Goal: Navigation & Orientation: Find specific page/section

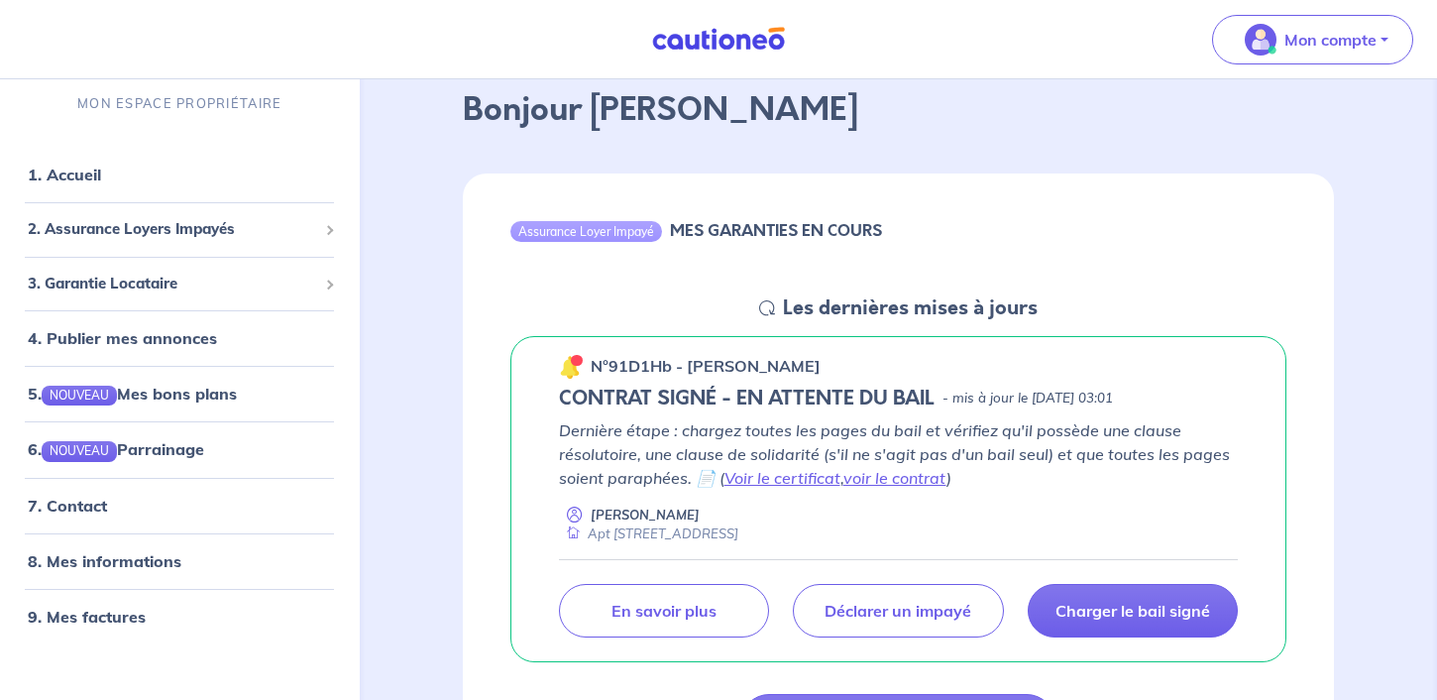
scroll to position [98, 0]
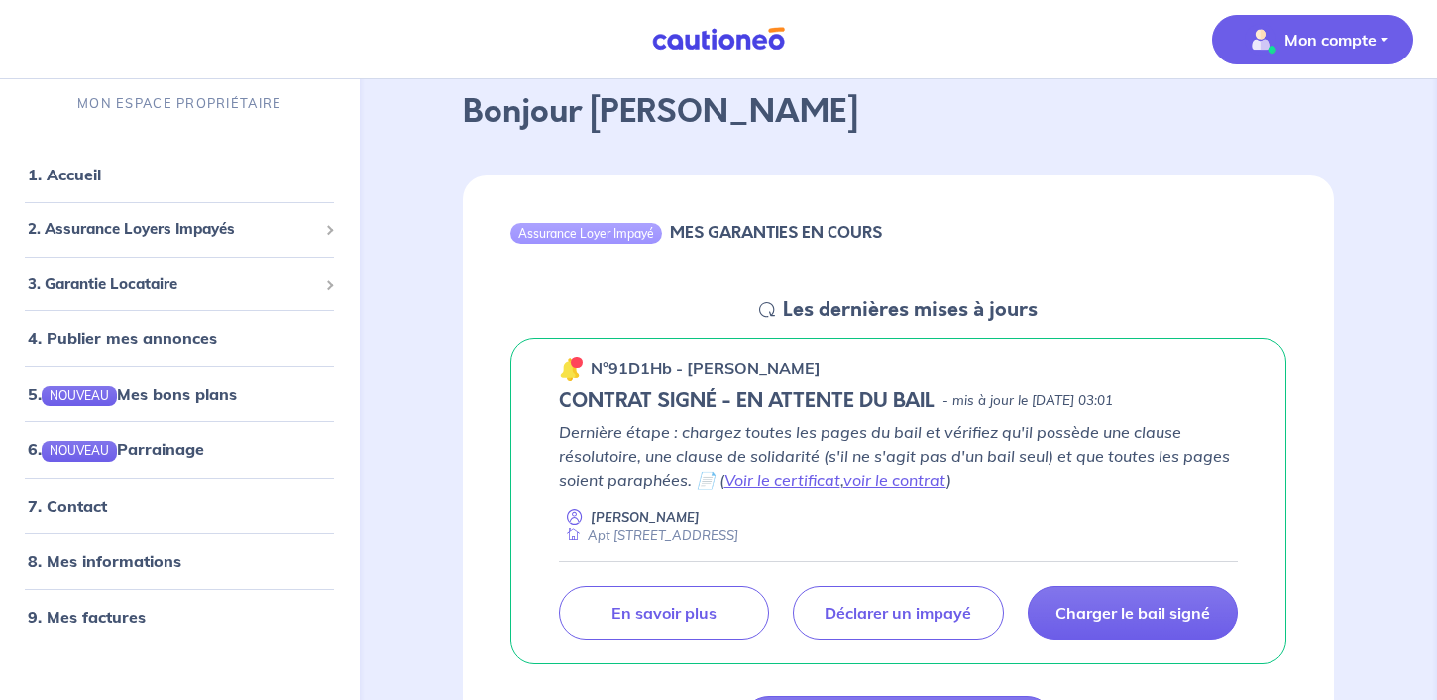
click at [1364, 33] on p "Mon compte" at bounding box center [1331, 40] width 92 height 24
click at [913, 181] on div "Assurance Loyer Impayé MES GARANTIES EN COURS" at bounding box center [899, 236] width 872 height 122
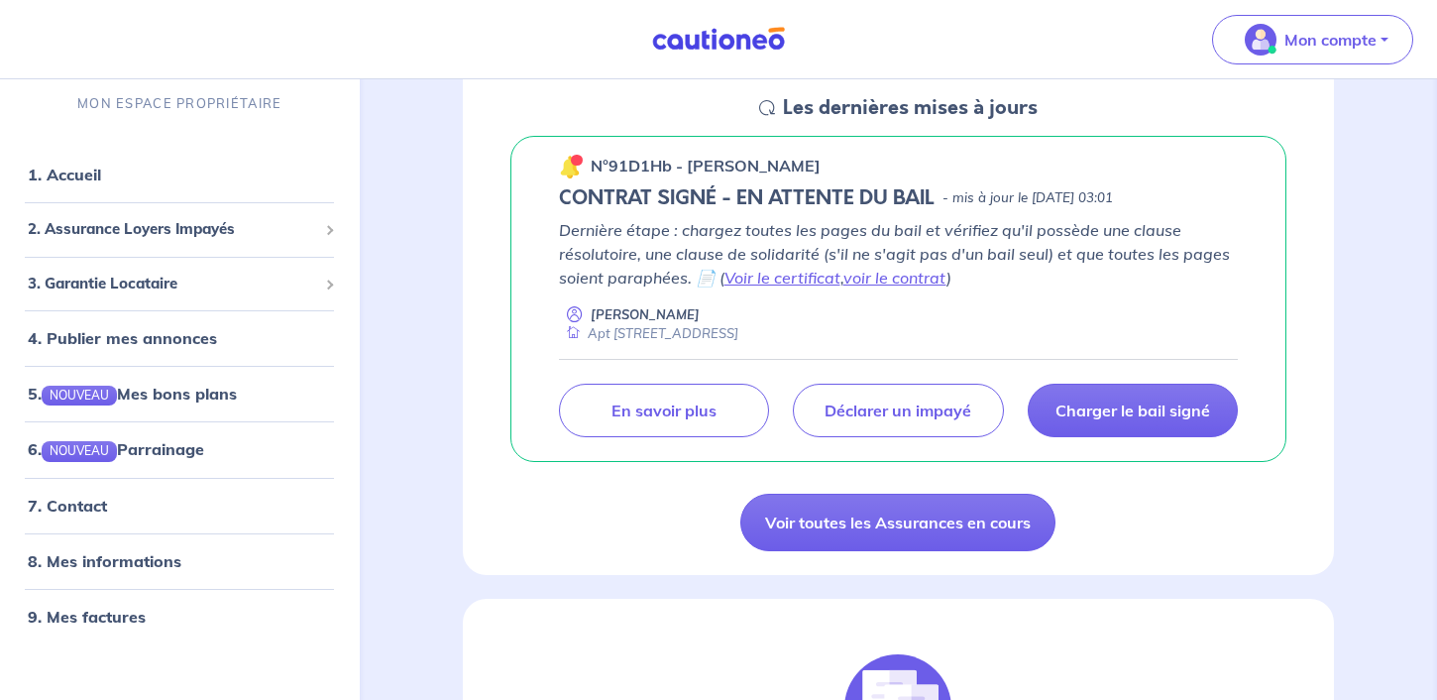
scroll to position [300, 0]
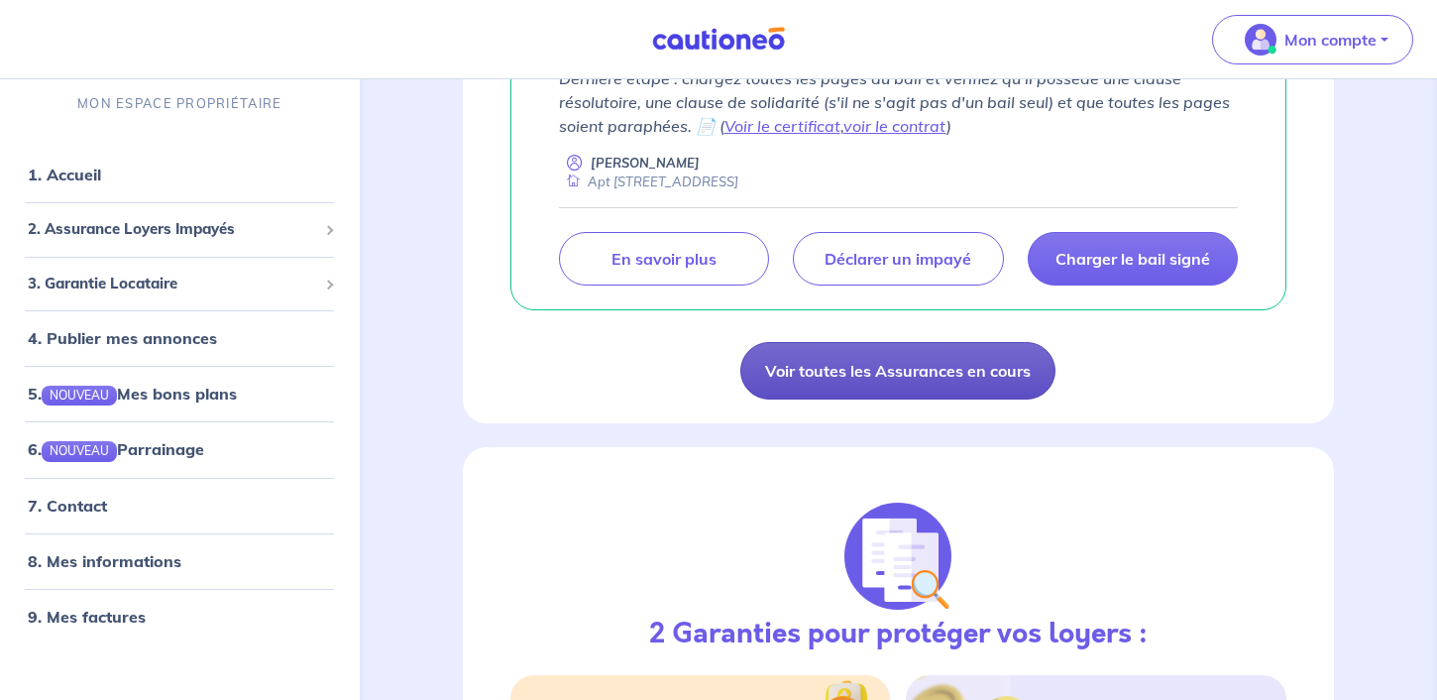
click at [855, 366] on link "Voir toutes les Assurances en cours" at bounding box center [897, 370] width 315 height 57
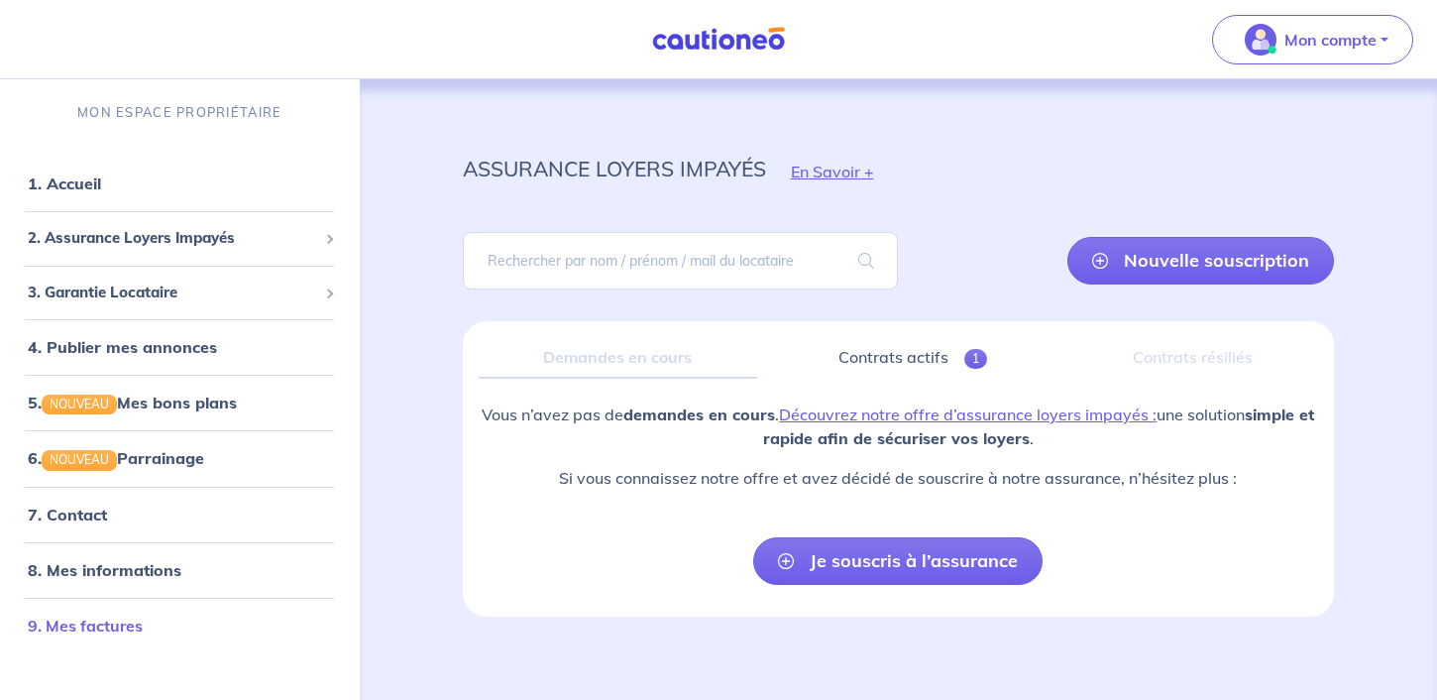
click at [105, 621] on link "9. Mes factures" at bounding box center [85, 626] width 115 height 20
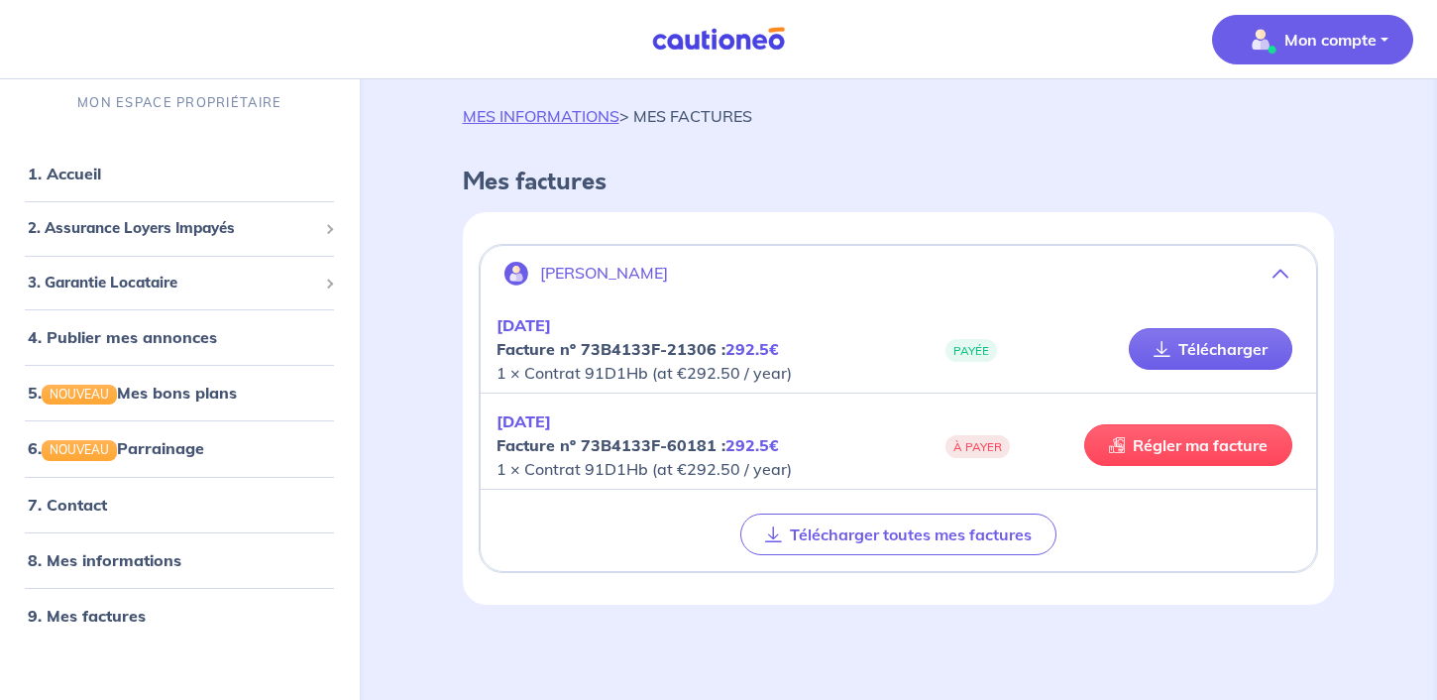
scroll to position [22, 0]
click at [89, 498] on link "7. Contact" at bounding box center [66, 505] width 77 height 20
click at [1278, 48] on span "Mon compte" at bounding box center [1307, 40] width 140 height 32
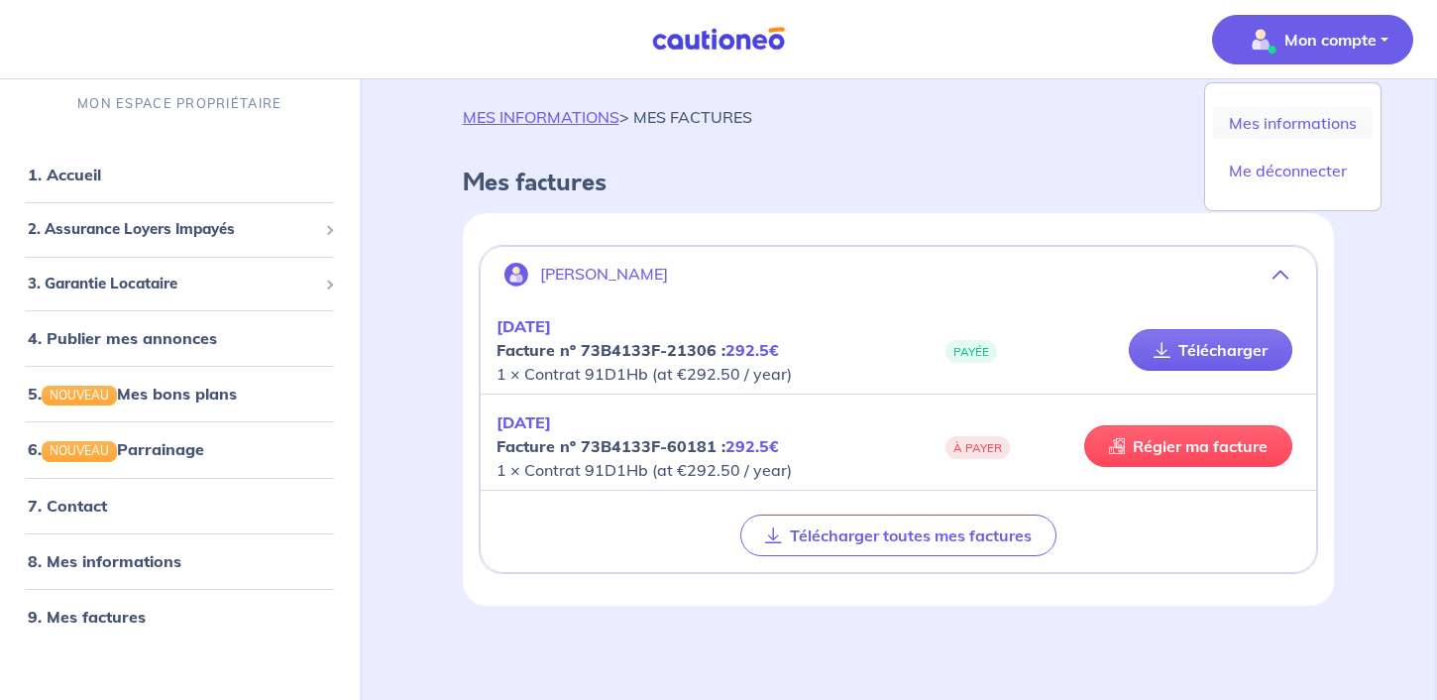
click at [1284, 130] on link "Mes informations" at bounding box center [1293, 123] width 160 height 32
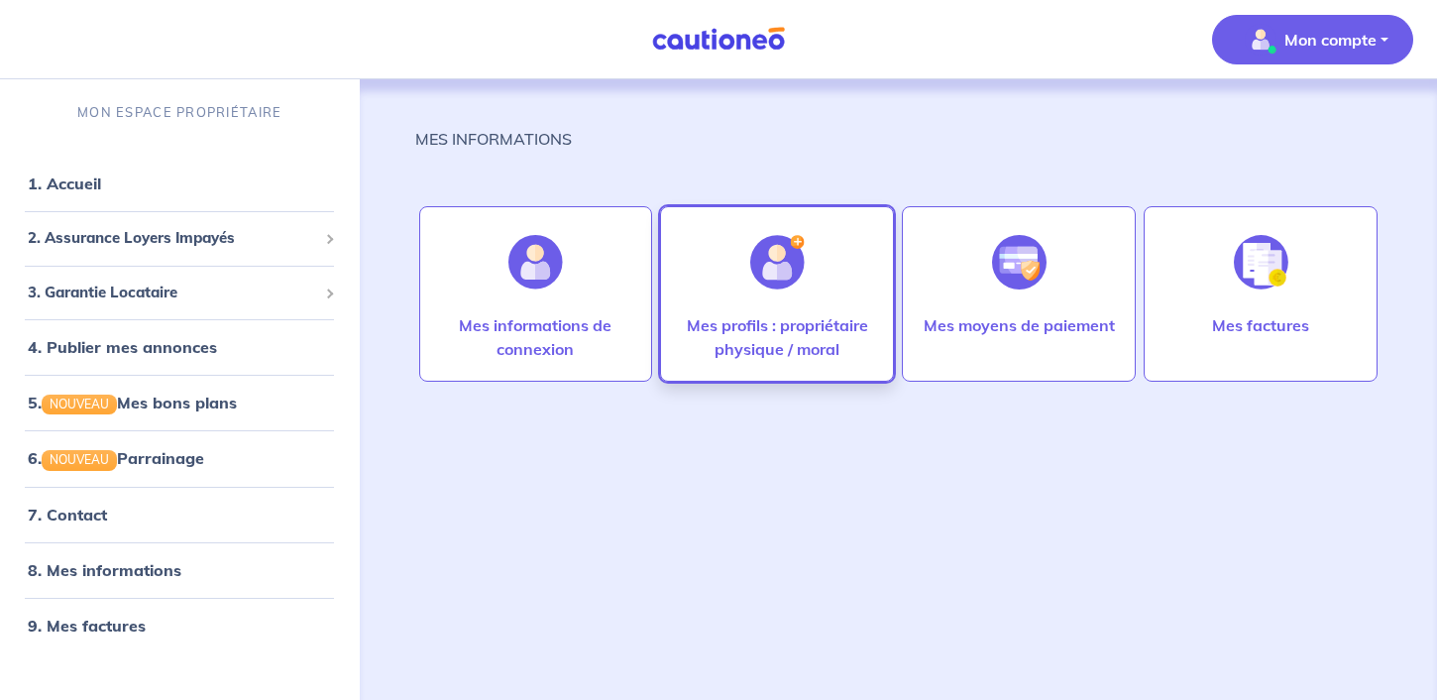
click at [735, 313] on p "Mes profils : propriétaire physique / moral" at bounding box center [777, 337] width 192 height 48
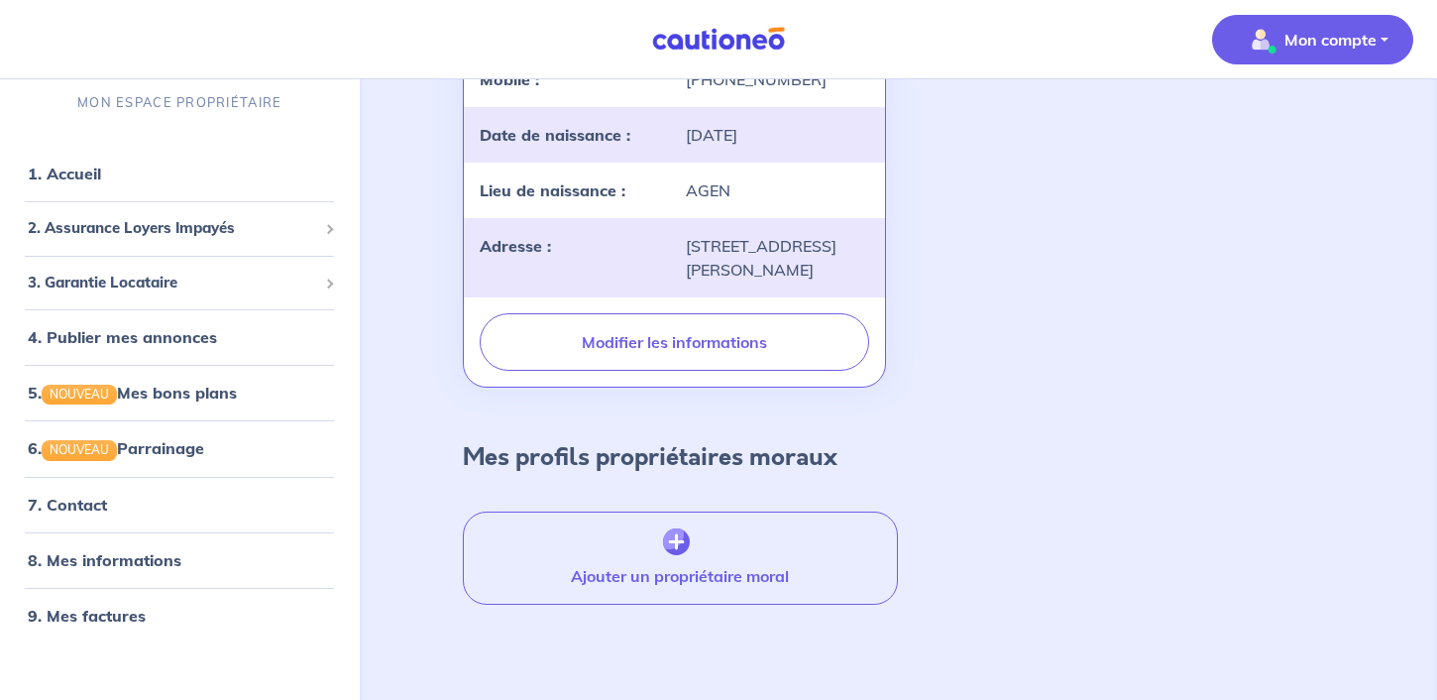
scroll to position [464, 0]
click at [1382, 49] on button "Mon compte" at bounding box center [1312, 40] width 201 height 50
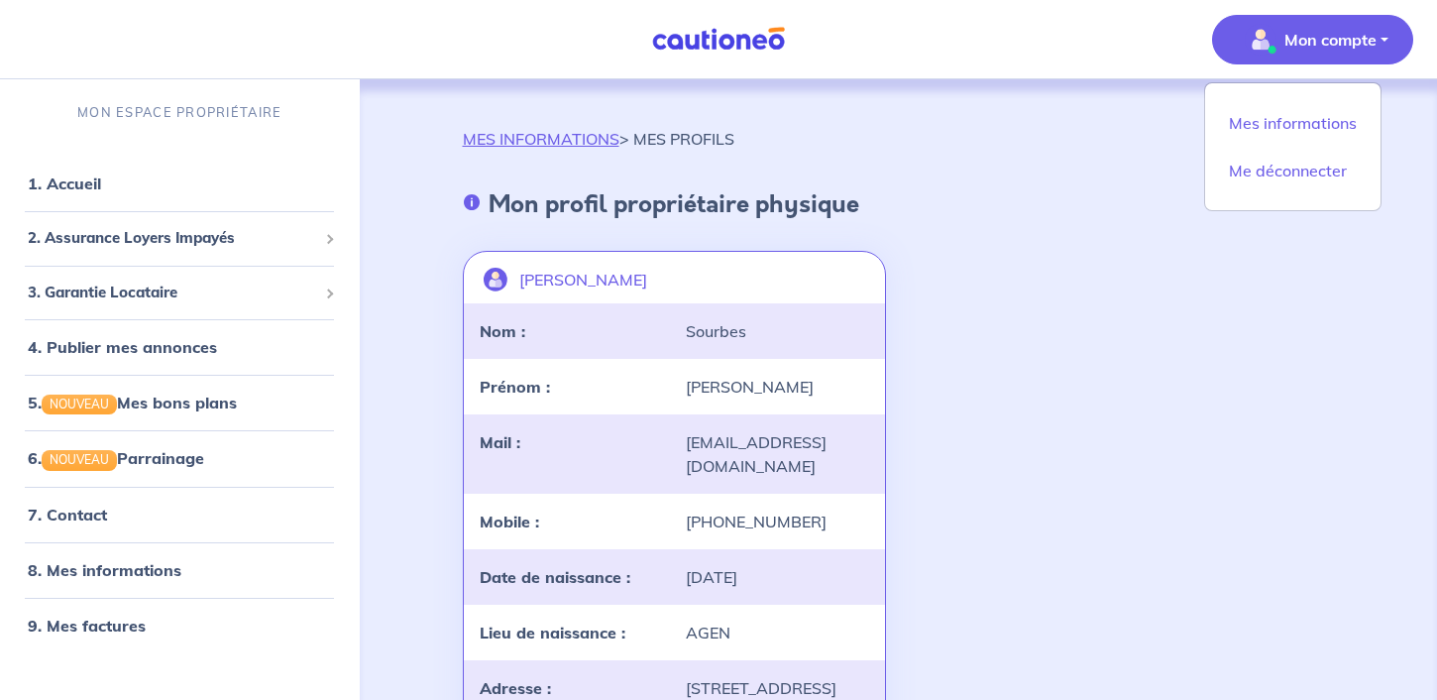
scroll to position [0, 0]
click at [68, 513] on link "7. Contact" at bounding box center [66, 515] width 77 height 20
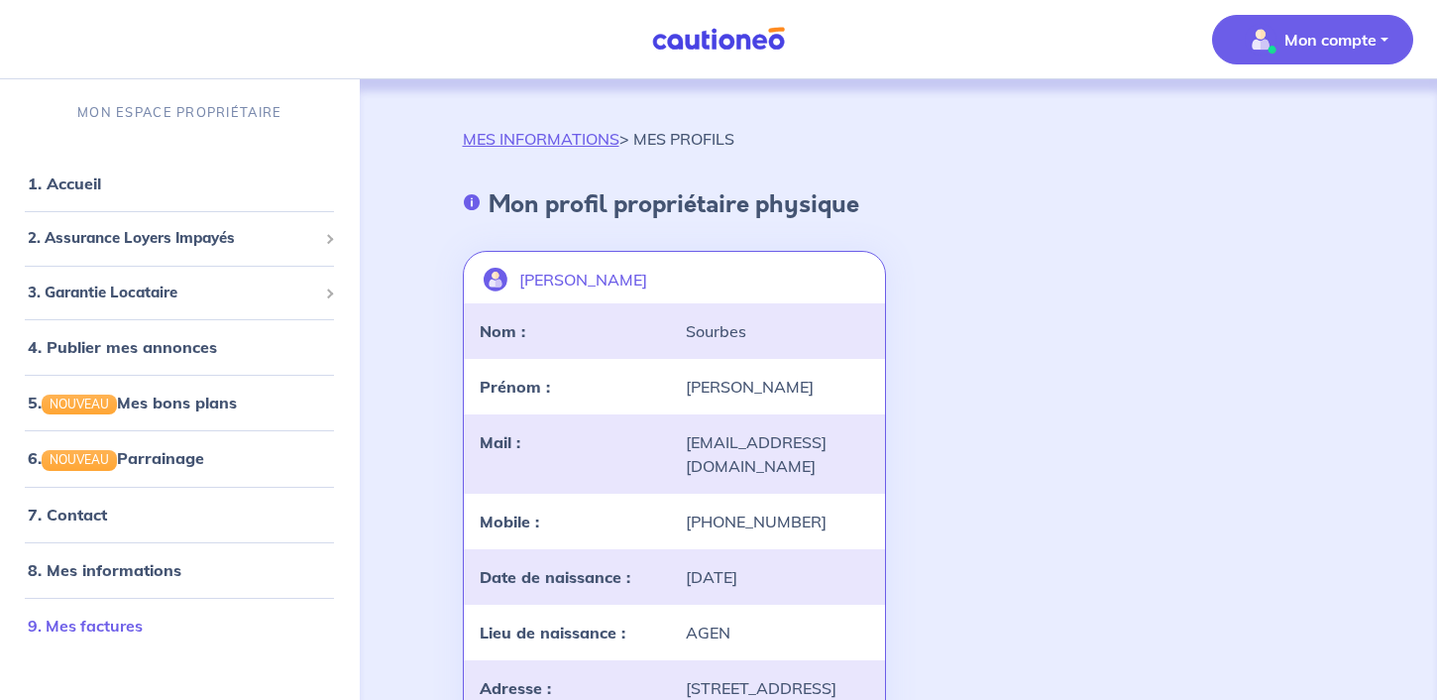
click at [124, 622] on link "9. Mes factures" at bounding box center [85, 626] width 115 height 20
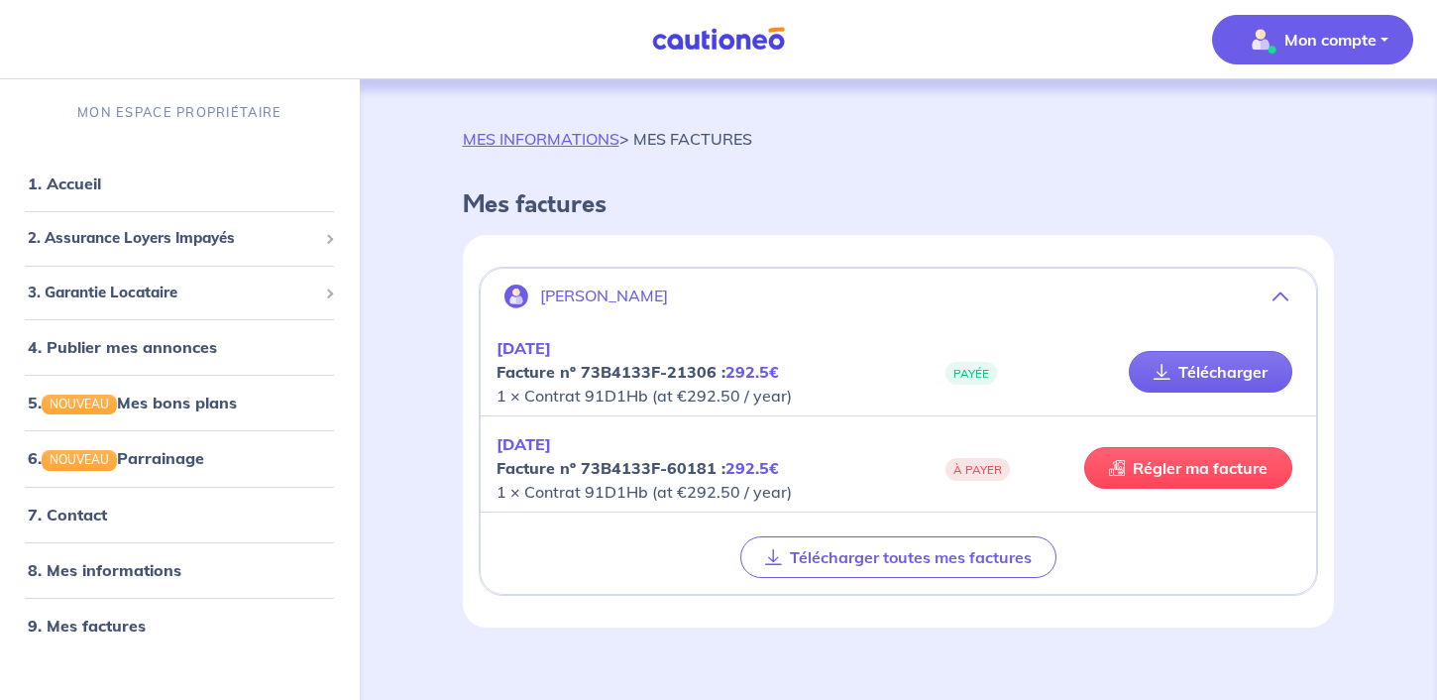
click at [1333, 41] on p "Mon compte" at bounding box center [1331, 40] width 92 height 24
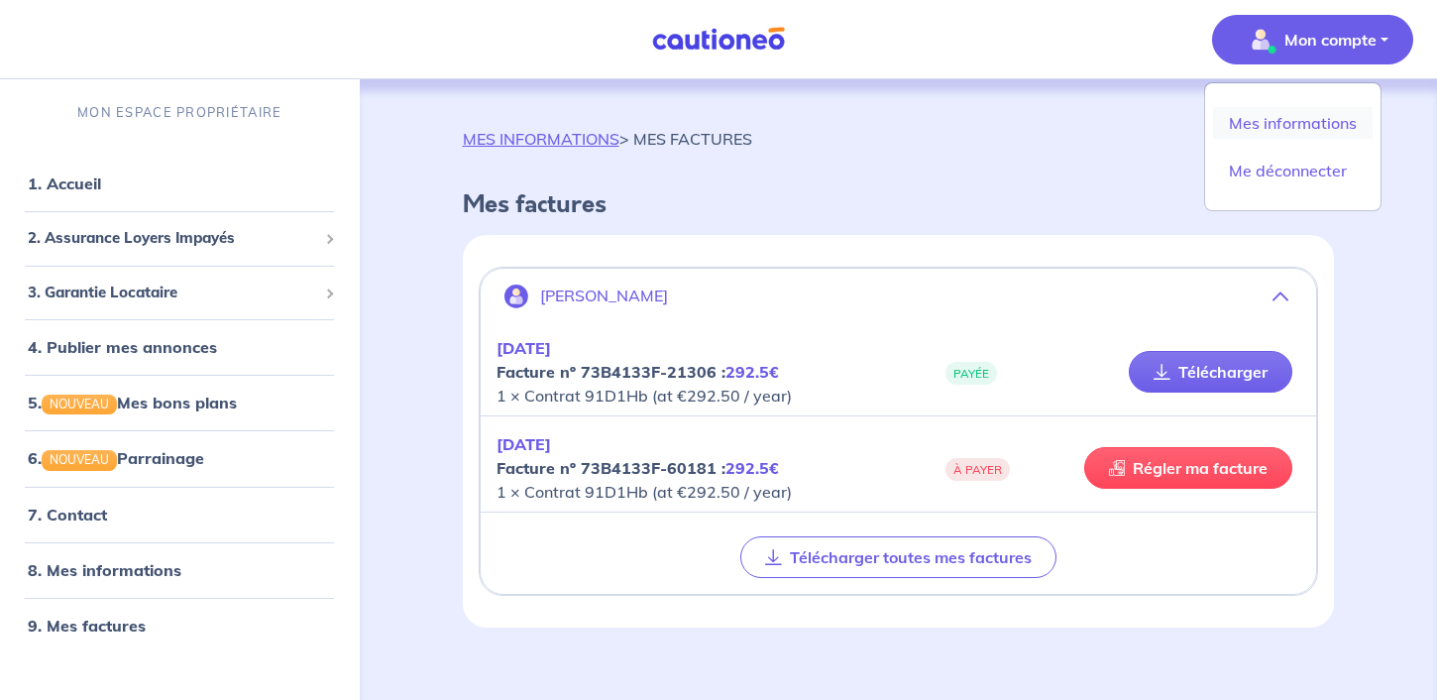
click at [1309, 134] on link "Mes informations" at bounding box center [1293, 123] width 160 height 32
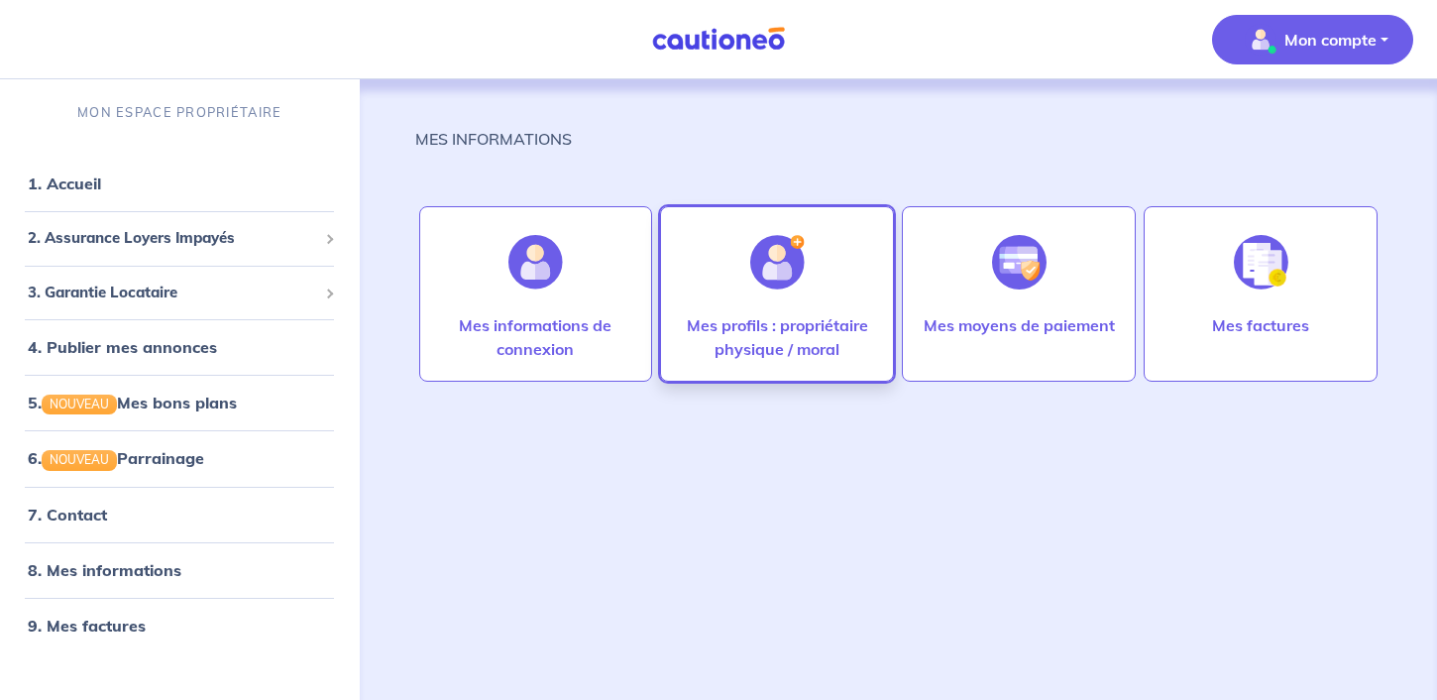
click at [743, 301] on div at bounding box center [777, 262] width 86 height 102
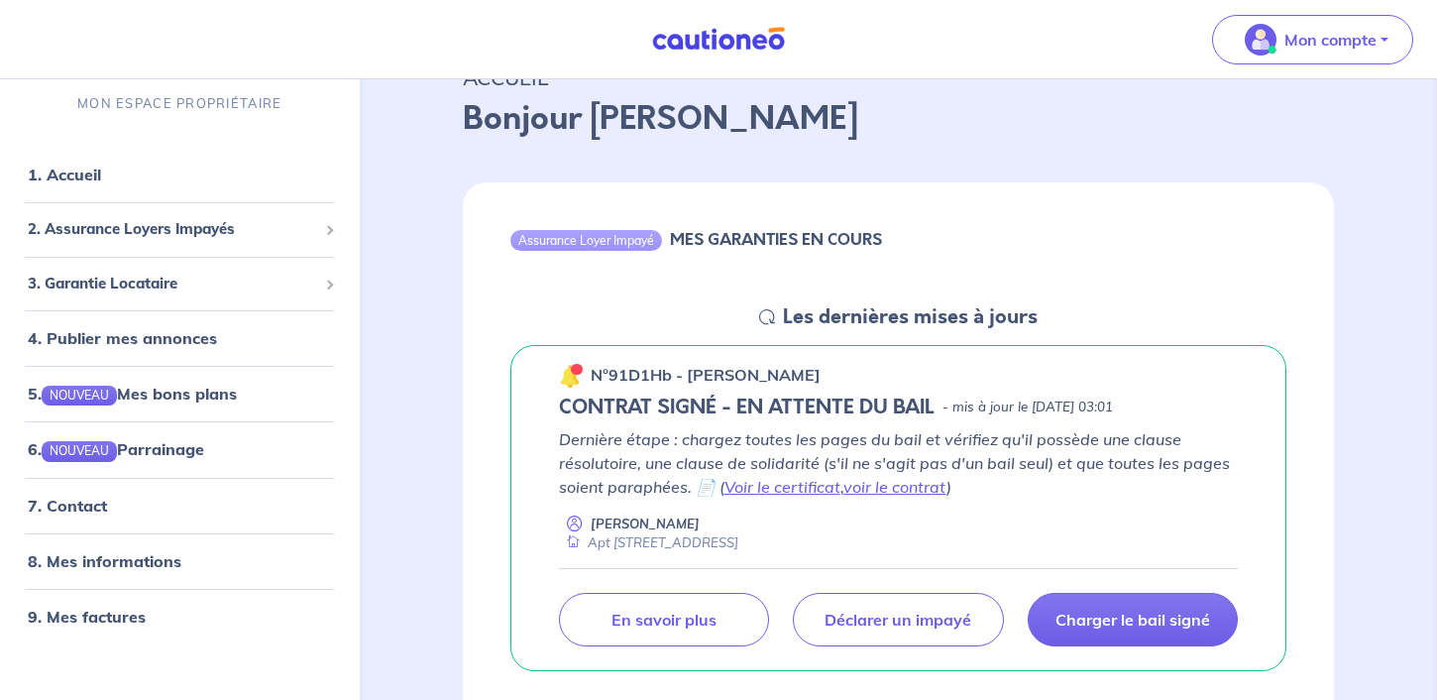
scroll to position [176, 0]
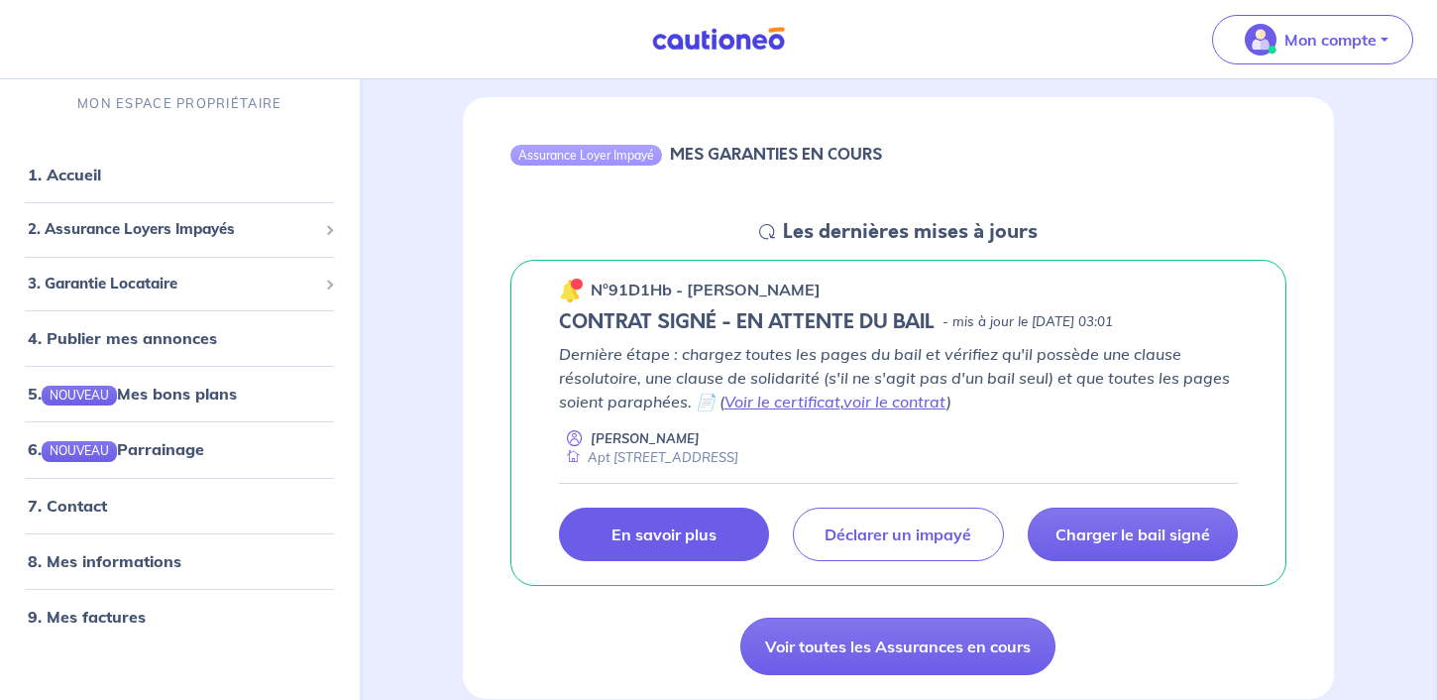
click at [674, 536] on p "En savoir plus" at bounding box center [664, 534] width 105 height 20
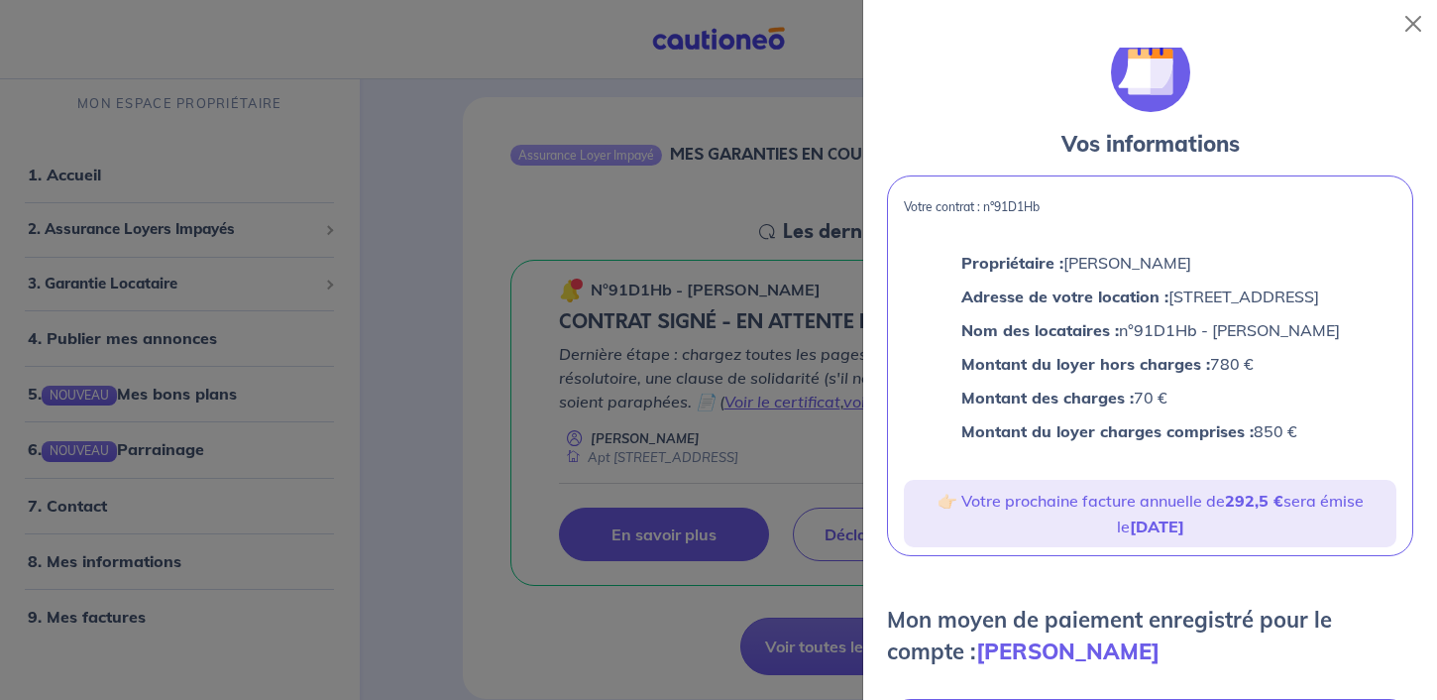
scroll to position [27, 0]
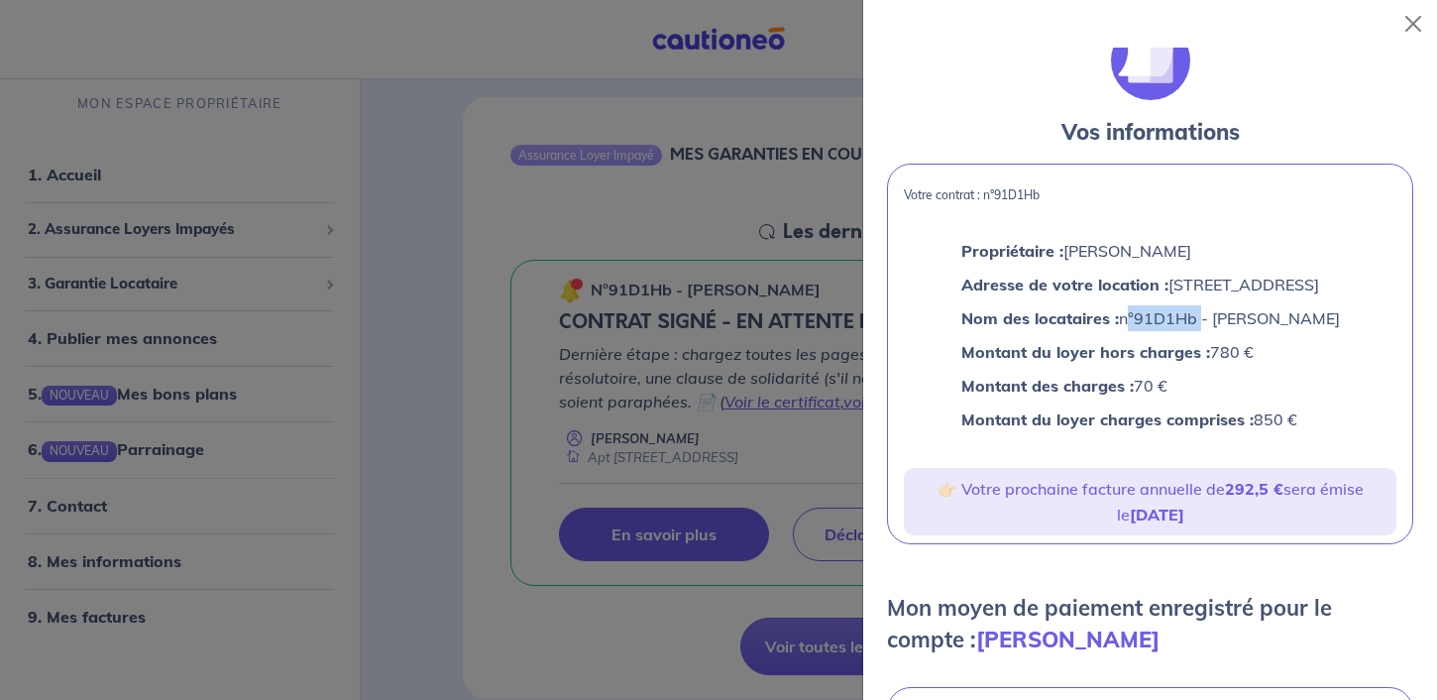
drag, startPoint x: 1081, startPoint y: 319, endPoint x: 1159, endPoint y: 315, distance: 77.4
click at [1159, 315] on p "Nom des locataires : n°91D1Hb - [PERSON_NAME]" at bounding box center [1150, 318] width 379 height 26
copy p "n°91D1Hb"
drag, startPoint x: 1173, startPoint y: 319, endPoint x: 1331, endPoint y: 319, distance: 158.6
click at [1331, 319] on p "Nom des locataires : n°91D1Hb - [PERSON_NAME]" at bounding box center [1150, 318] width 379 height 26
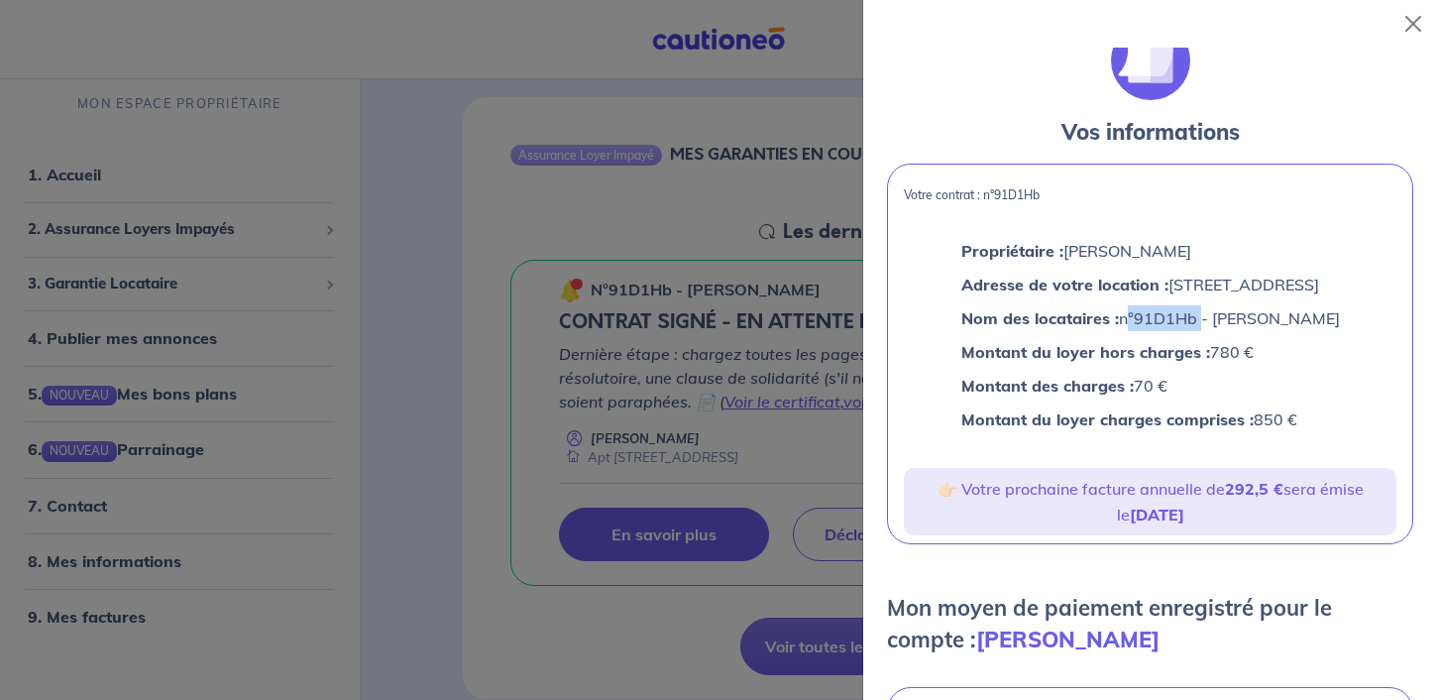
copy p "[PERSON_NAME]"
